Goal: Obtain resource: Download file/media

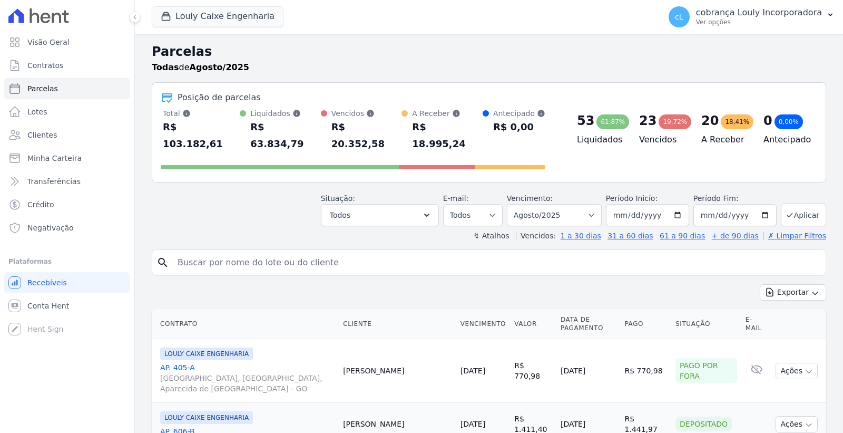
select select
click at [815, 17] on p "cobrança Louly Incorporadora" at bounding box center [759, 12] width 126 height 11
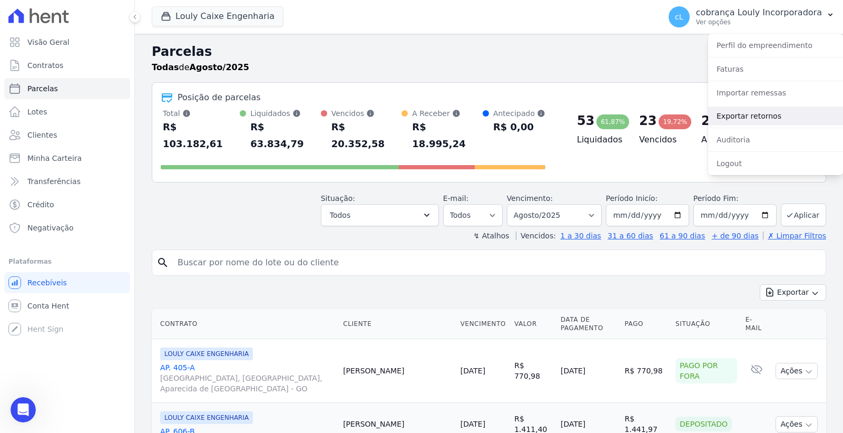
click at [786, 113] on link "Exportar retornos" at bounding box center [775, 115] width 135 height 19
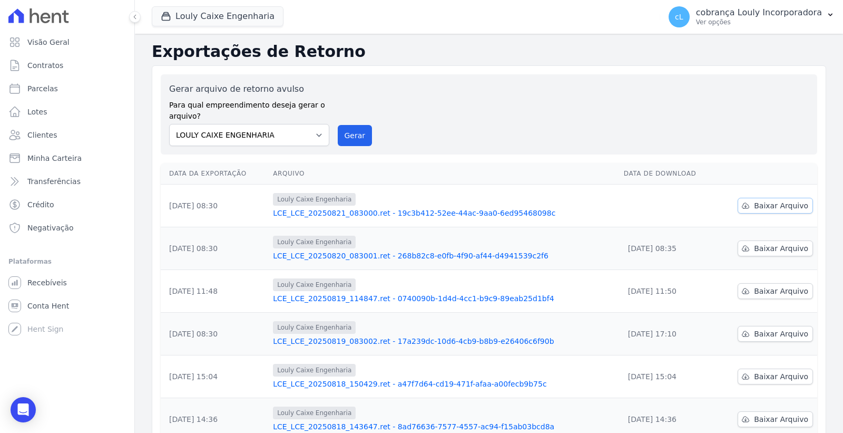
click at [793, 207] on span "Baixar Arquivo" at bounding box center [781, 205] width 54 height 11
drag, startPoint x: 481, startPoint y: 119, endPoint x: 336, endPoint y: 75, distance: 151.9
click at [481, 119] on div "Gerar arquivo de retorno avulso Para qual empreendimento deseja gerar o arquivo…" at bounding box center [489, 114] width 640 height 63
click at [54, 92] on span "Parcelas" at bounding box center [42, 88] width 31 height 11
select select
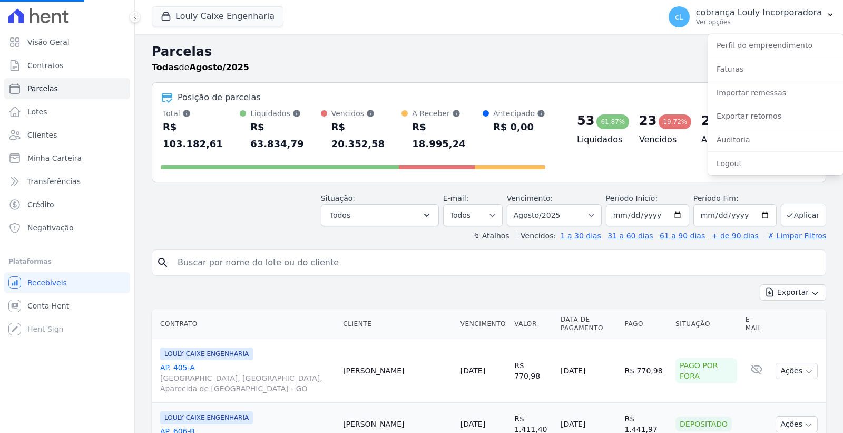
select select
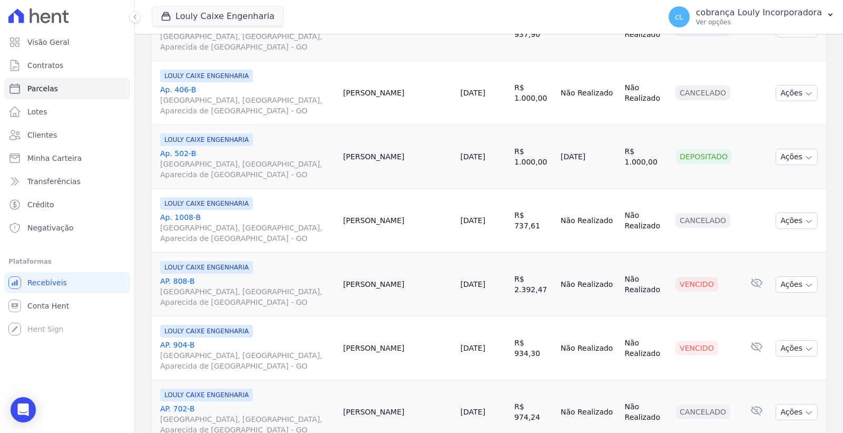
scroll to position [644, 0]
